Goal: Find contact information: Find contact information

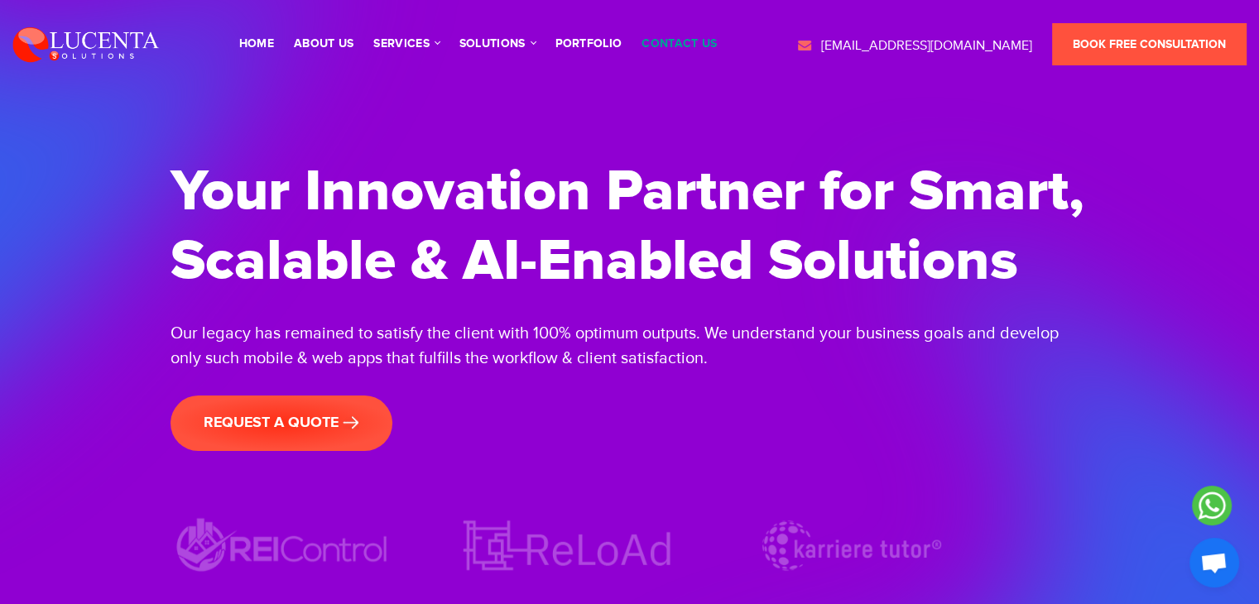
click at [684, 44] on link "contact us" at bounding box center [678, 44] width 75 height 12
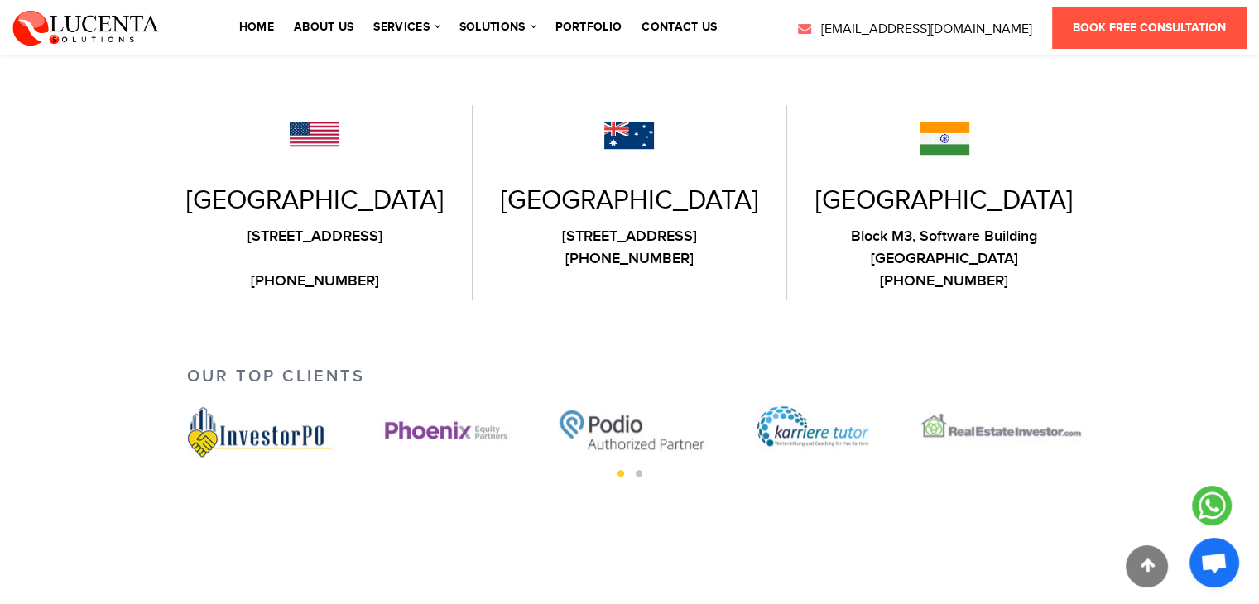
scroll to position [1286, 0]
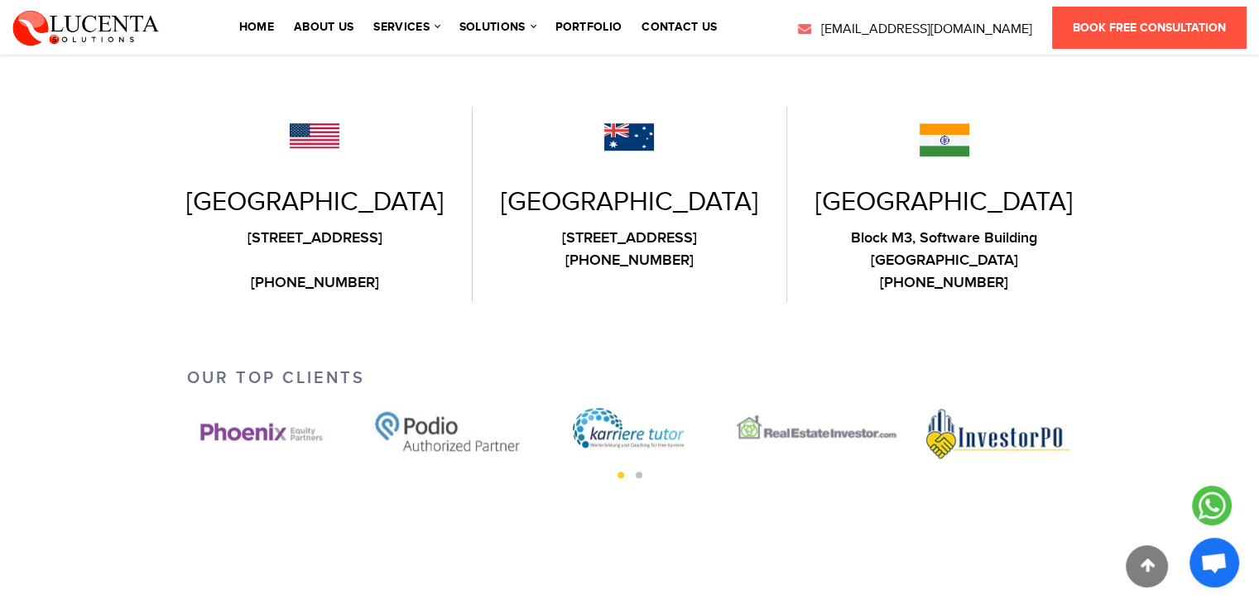
click at [1035, 271] on link "[PHONE_NUMBER]" at bounding box center [945, 282] width 290 height 22
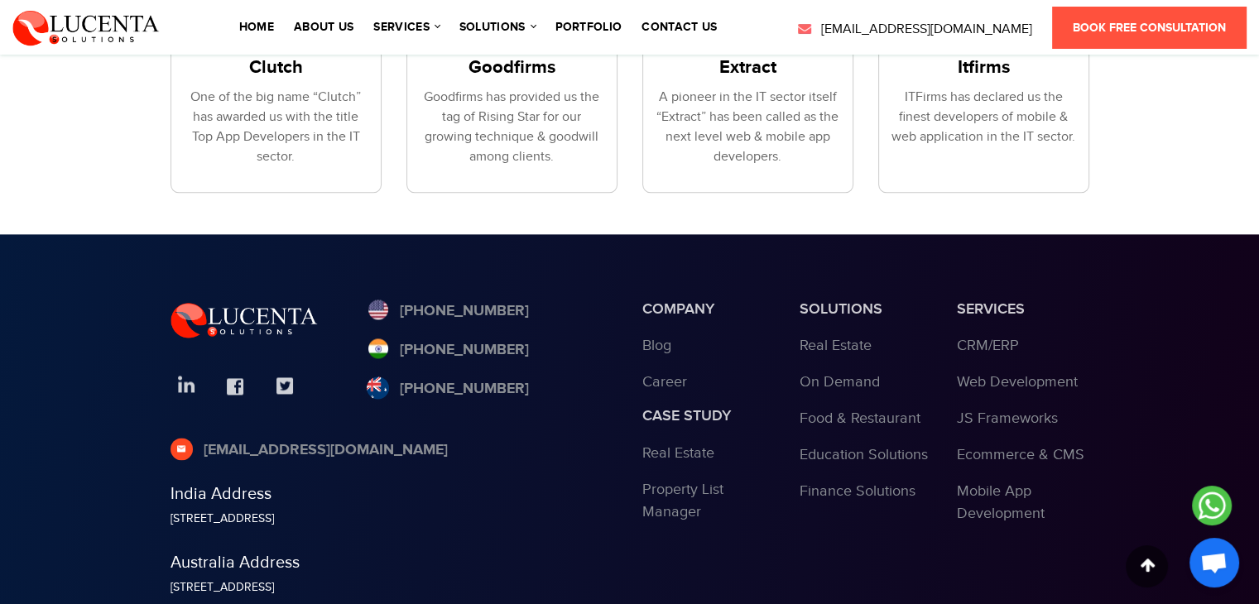
scroll to position [2245, 0]
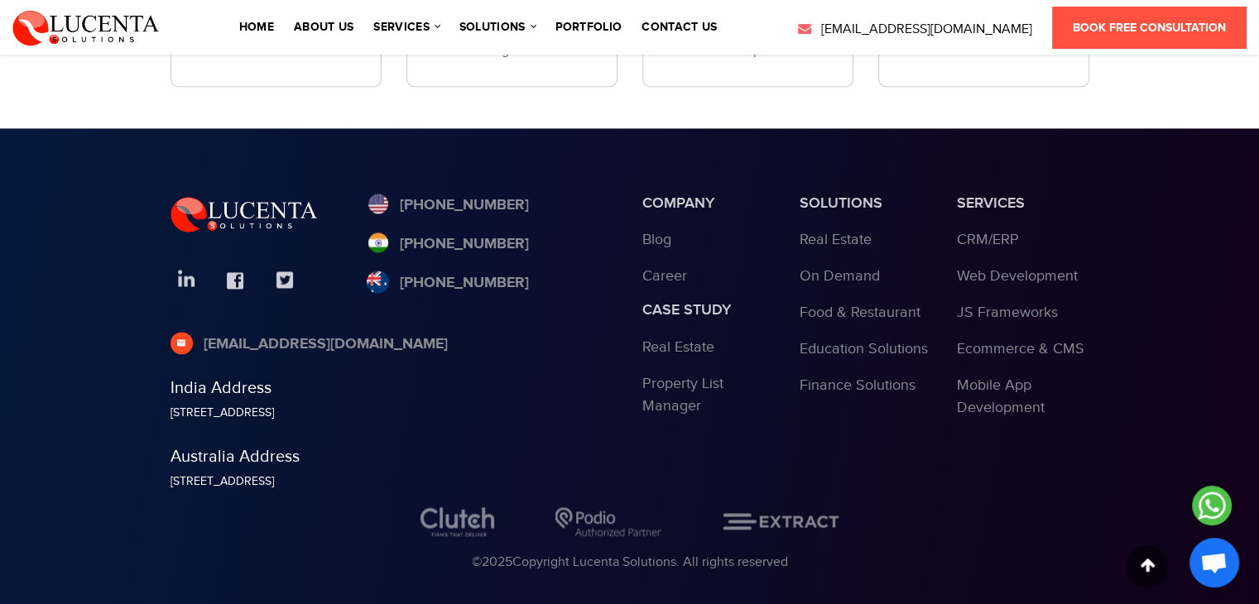
click at [537, 209] on div "[PHONE_NUMBER] [PHONE_NUMBER] [PHONE_NUMBER]" at bounding box center [492, 253] width 251 height 117
drag, startPoint x: 573, startPoint y: 224, endPoint x: 504, endPoint y: 225, distance: 68.7
click at [504, 225] on div "[PHONE_NUMBER] [PHONE_NUMBER] [PHONE_NUMBER]" at bounding box center [492, 253] width 251 height 117
click at [528, 219] on div "[PHONE_NUMBER] [PHONE_NUMBER] [PHONE_NUMBER]" at bounding box center [492, 253] width 251 height 117
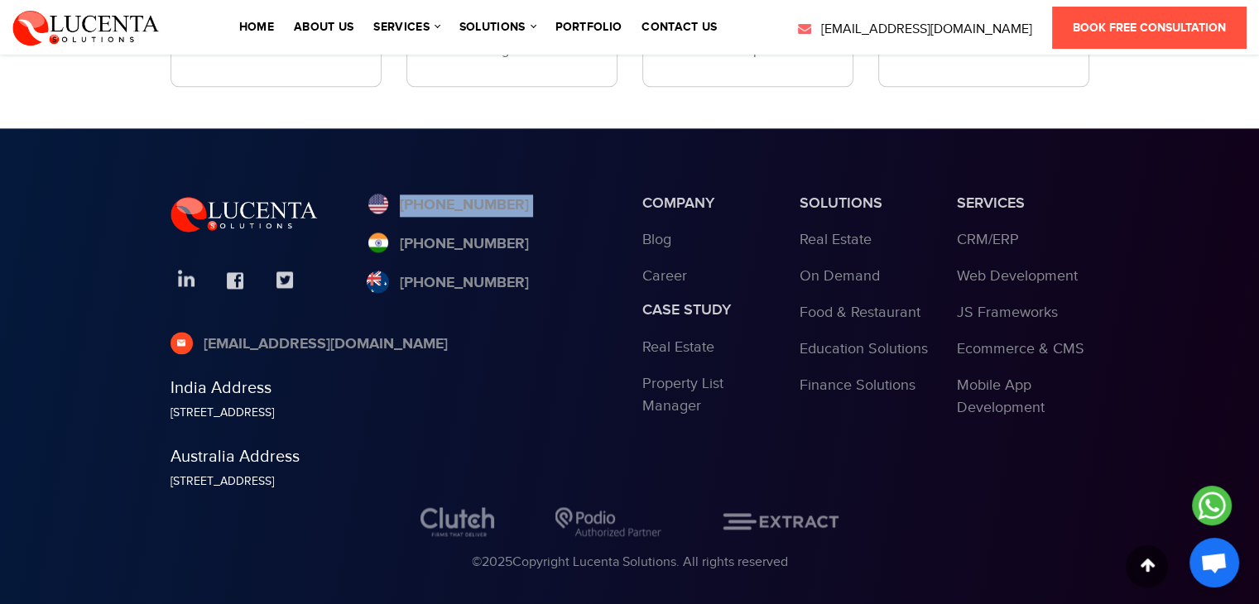
click at [528, 219] on div "[PHONE_NUMBER] [PHONE_NUMBER] [PHONE_NUMBER]" at bounding box center [492, 253] width 251 height 117
click at [520, 202] on div "[PHONE_NUMBER] [PHONE_NUMBER] [PHONE_NUMBER]" at bounding box center [492, 253] width 251 height 117
drag, startPoint x: 520, startPoint y: 202, endPoint x: 473, endPoint y: 249, distance: 66.7
click at [473, 249] on div "[PHONE_NUMBER] [PHONE_NUMBER] [PHONE_NUMBER]" at bounding box center [492, 253] width 251 height 117
click at [543, 213] on div "[PHONE_NUMBER] [PHONE_NUMBER] [PHONE_NUMBER]" at bounding box center [492, 253] width 251 height 117
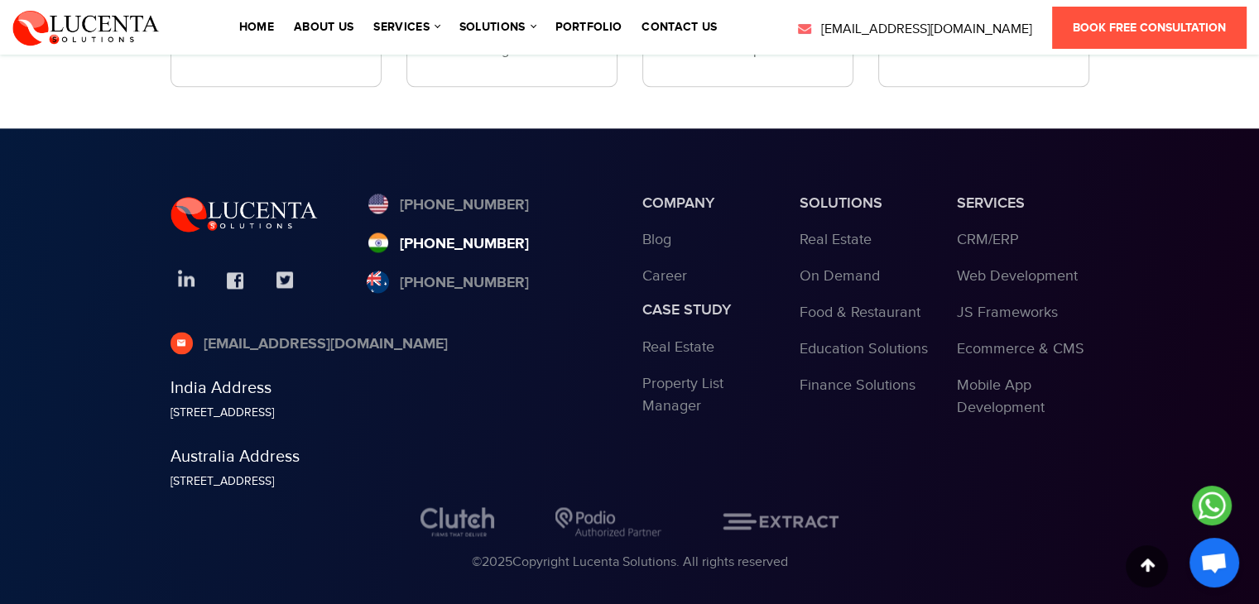
drag, startPoint x: 543, startPoint y: 213, endPoint x: 492, endPoint y: 219, distance: 50.9
click at [492, 219] on div "[PHONE_NUMBER] [PHONE_NUMBER] [PHONE_NUMBER]" at bounding box center [492, 253] width 251 height 117
click at [536, 213] on div "[PHONE_NUMBER] [PHONE_NUMBER] [PHONE_NUMBER]" at bounding box center [492, 253] width 251 height 117
drag, startPoint x: 537, startPoint y: 210, endPoint x: 517, endPoint y: 222, distance: 23.0
click at [517, 222] on div "[PHONE_NUMBER] [PHONE_NUMBER] [PHONE_NUMBER]" at bounding box center [492, 253] width 251 height 117
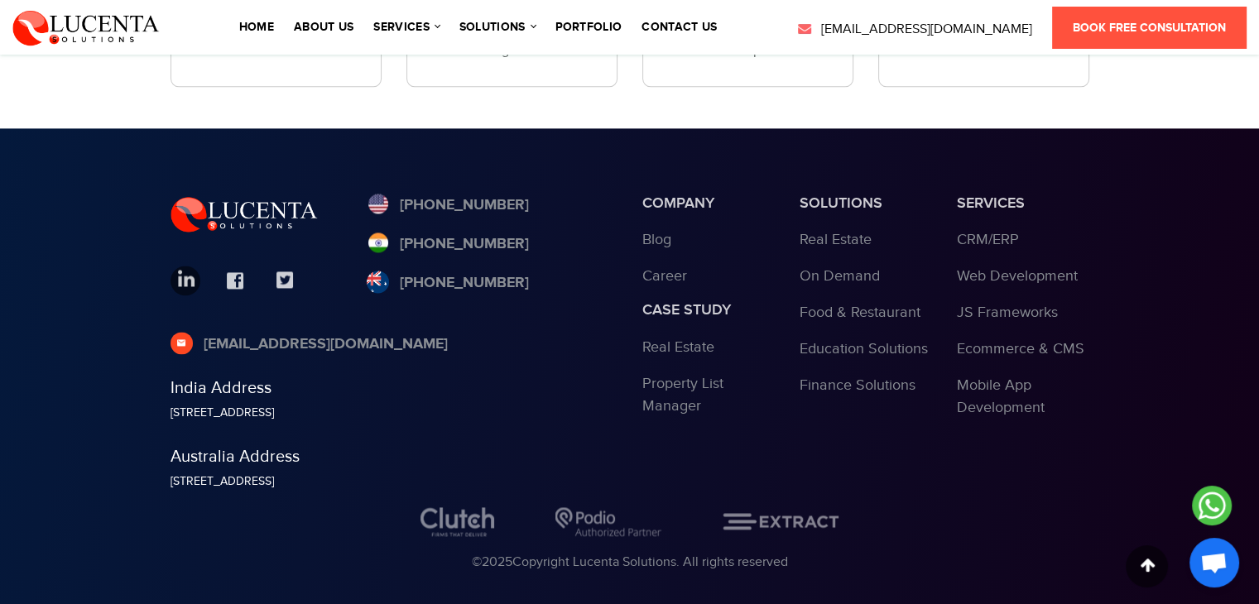
click at [185, 266] on link at bounding box center [186, 281] width 30 height 30
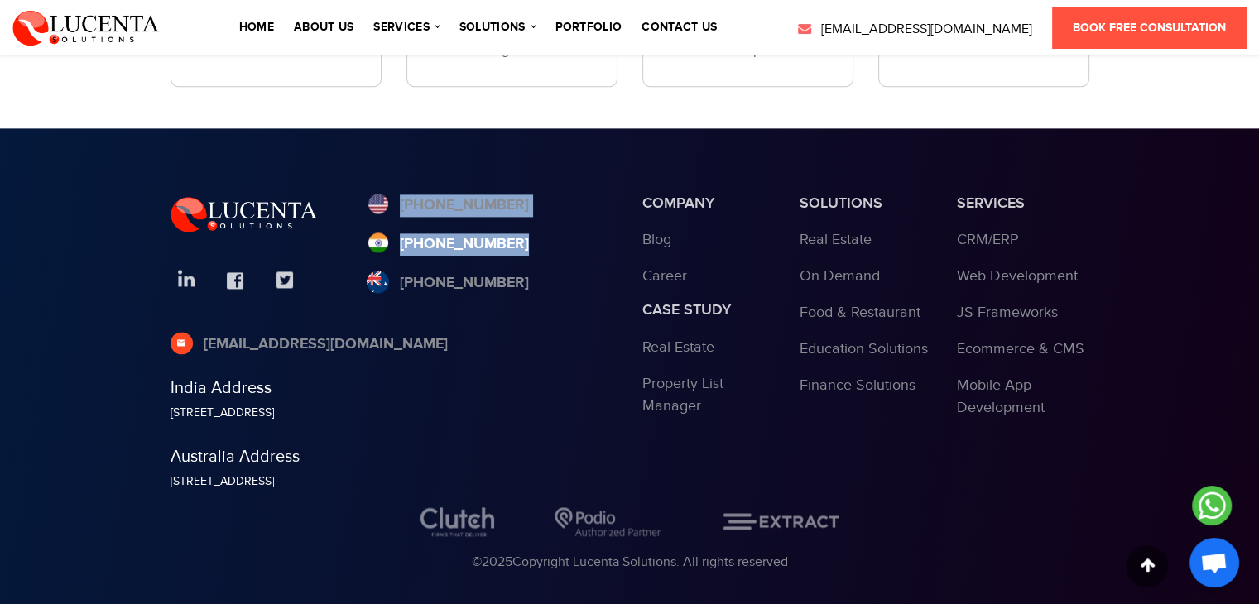
drag, startPoint x: 553, startPoint y: 241, endPoint x: 506, endPoint y: 219, distance: 51.9
click at [506, 219] on div "[PHONE_NUMBER] [PHONE_NUMBER] [PHONE_NUMBER]" at bounding box center [492, 253] width 251 height 117
click at [555, 235] on div "[PHONE_NUMBER] [PHONE_NUMBER] [PHONE_NUMBER]" at bounding box center [492, 253] width 251 height 117
drag, startPoint x: 526, startPoint y: 219, endPoint x: 499, endPoint y: 222, distance: 26.7
click at [499, 222] on div "[PHONE_NUMBER] [PHONE_NUMBER] [PHONE_NUMBER]" at bounding box center [492, 253] width 251 height 117
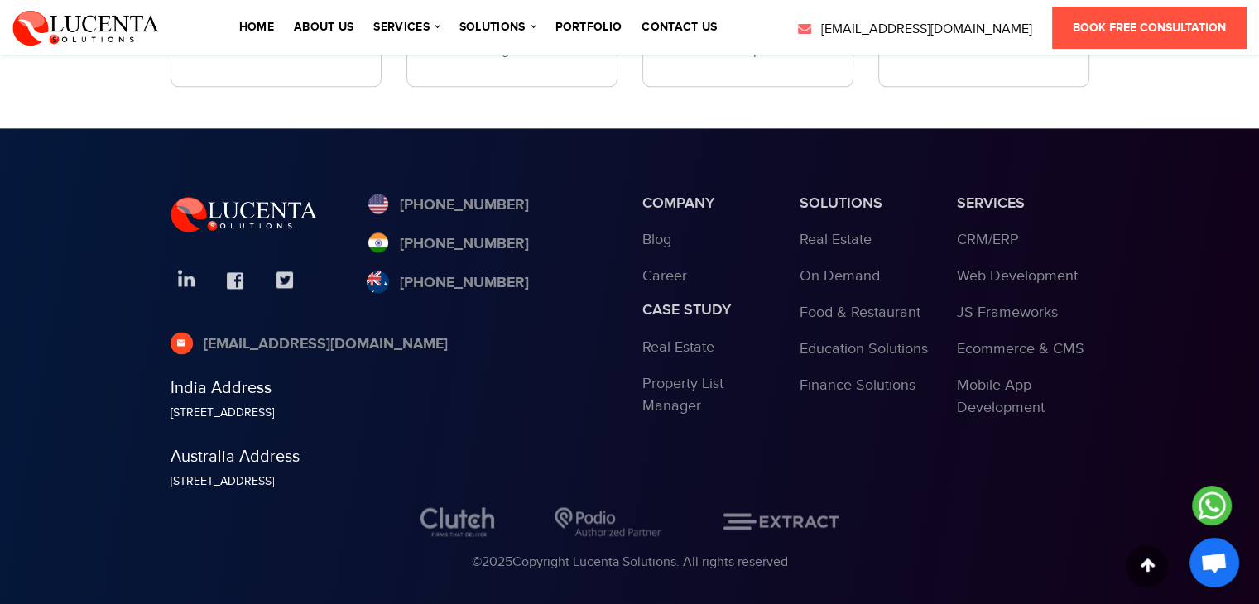
click at [523, 199] on div "[PHONE_NUMBER] [PHONE_NUMBER] [PHONE_NUMBER]" at bounding box center [492, 253] width 251 height 117
drag, startPoint x: 348, startPoint y: 214, endPoint x: 513, endPoint y: 221, distance: 165.7
click at [513, 221] on div "[PHONE_NUMBER] [PHONE_NUMBER] [PHONE_NUMBER] [EMAIL_ADDRESS][DOMAIN_NAME] India…" at bounding box center [394, 351] width 472 height 313
click at [538, 236] on div "[PHONE_NUMBER] [PHONE_NUMBER] [PHONE_NUMBER]" at bounding box center [492, 253] width 251 height 117
drag, startPoint x: 538, startPoint y: 236, endPoint x: 527, endPoint y: 243, distance: 13.1
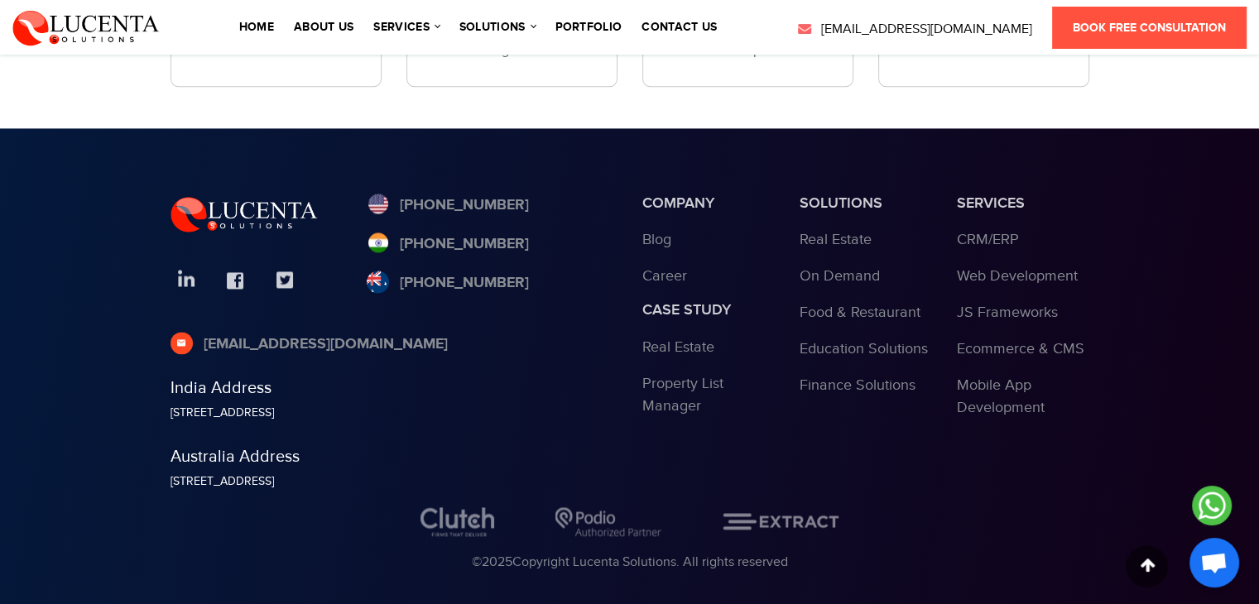
click at [527, 243] on div "[PHONE_NUMBER] [PHONE_NUMBER] [PHONE_NUMBER]" at bounding box center [492, 253] width 251 height 117
drag, startPoint x: 527, startPoint y: 243, endPoint x: 489, endPoint y: 228, distance: 41.2
click at [489, 228] on div "[PHONE_NUMBER] [PHONE_NUMBER] [PHONE_NUMBER]" at bounding box center [492, 253] width 251 height 117
drag, startPoint x: 348, startPoint y: 248, endPoint x: 463, endPoint y: 227, distance: 116.2
click at [463, 227] on div "[PHONE_NUMBER] [PHONE_NUMBER] [PHONE_NUMBER] [EMAIL_ADDRESS][DOMAIN_NAME] India…" at bounding box center [394, 351] width 472 height 313
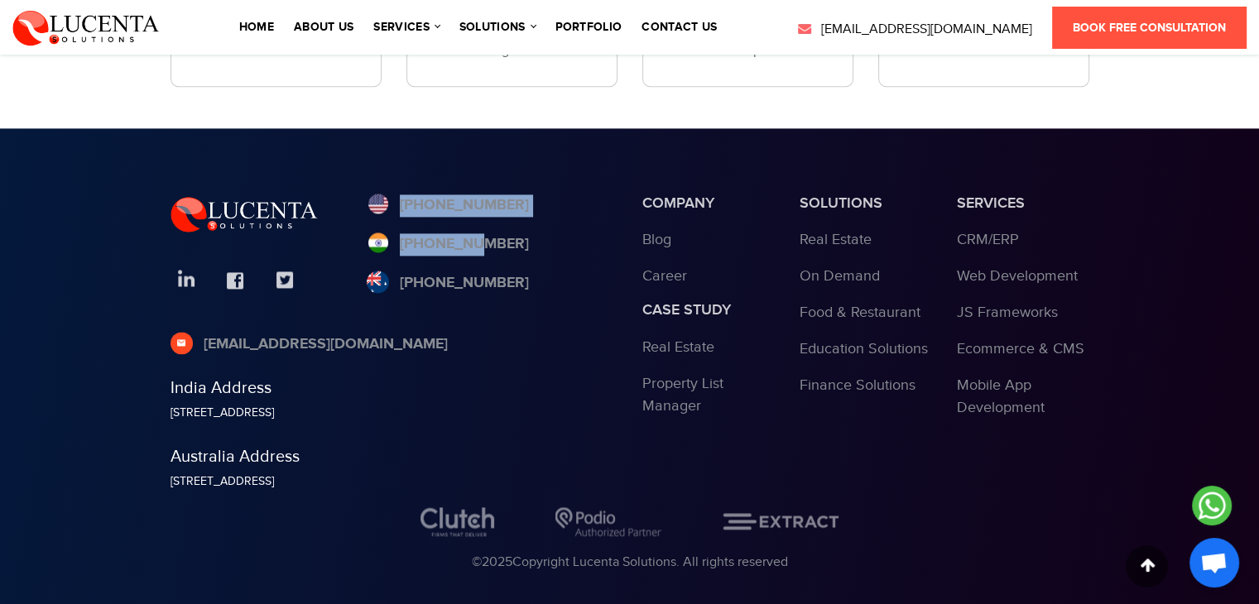
click at [494, 269] on div "[PHONE_NUMBER] [PHONE_NUMBER] [PHONE_NUMBER]" at bounding box center [492, 253] width 251 height 117
